Goal: Navigation & Orientation: Go to known website

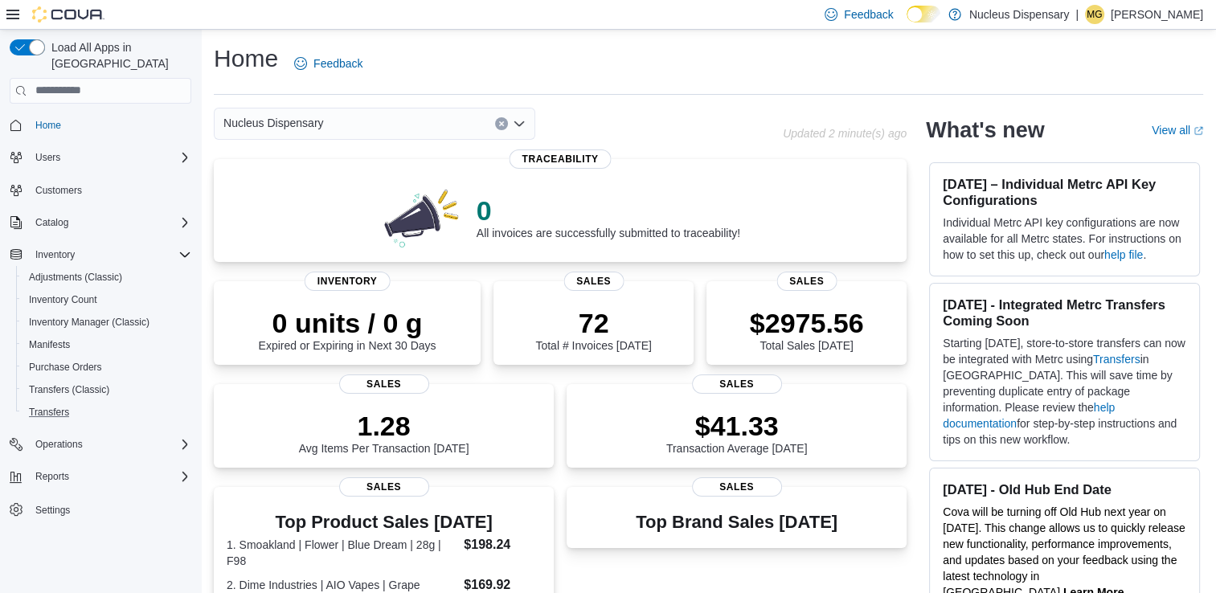
drag, startPoint x: 0, startPoint y: 0, endPoint x: 189, endPoint y: 407, distance: 448.4
drag, startPoint x: 189, startPoint y: 407, endPoint x: 596, endPoint y: 88, distance: 516.9
click at [596, 88] on div "Home Feedback" at bounding box center [708, 69] width 989 height 52
click at [44, 119] on span "Home" at bounding box center [48, 125] width 26 height 13
